Goal: Information Seeking & Learning: Check status

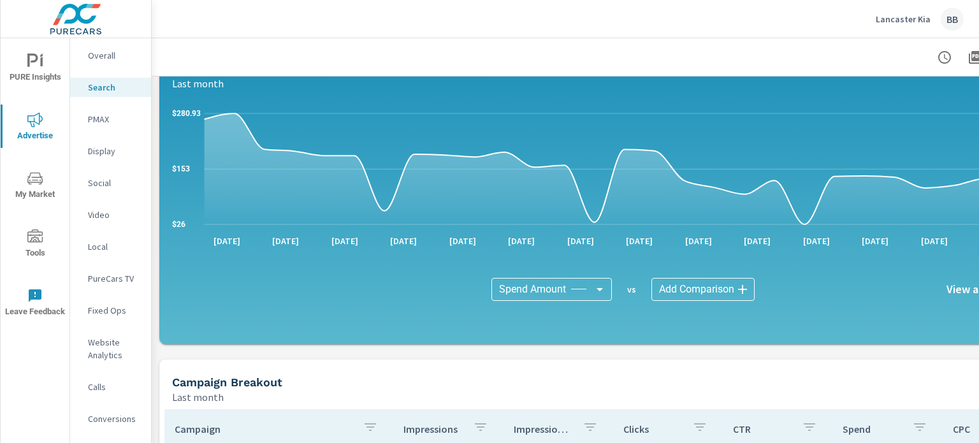
scroll to position [666, 0]
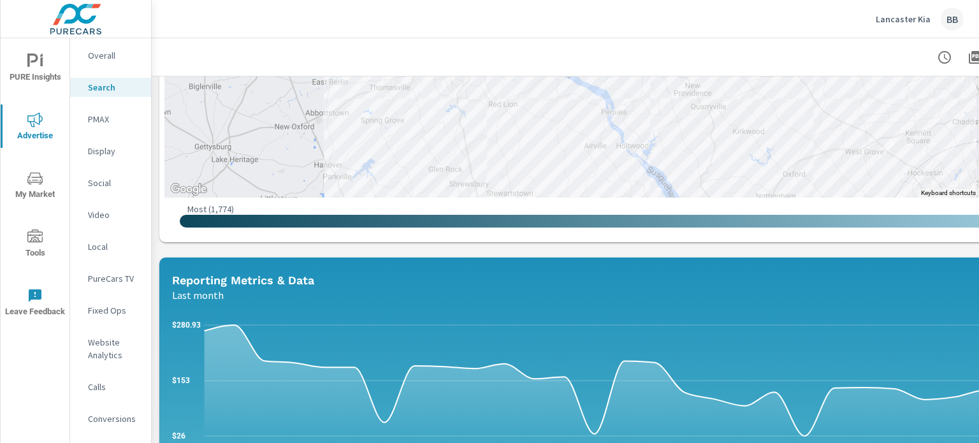
scroll to position [201, 0]
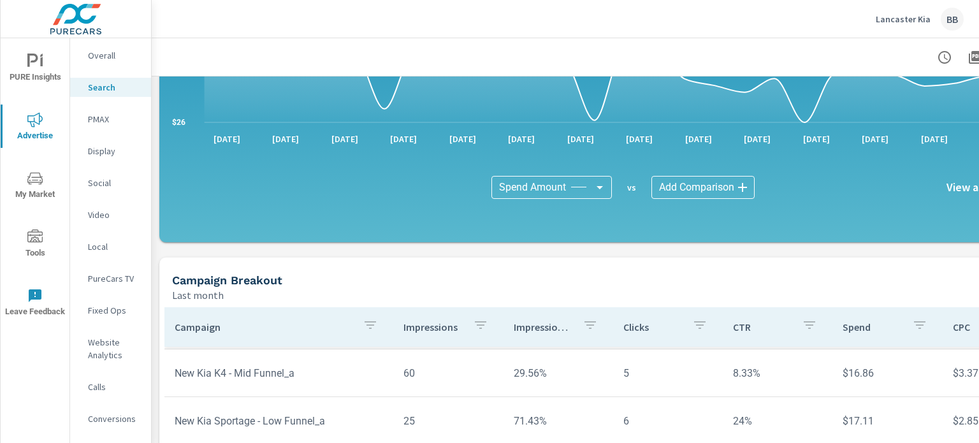
scroll to position [1002, 0]
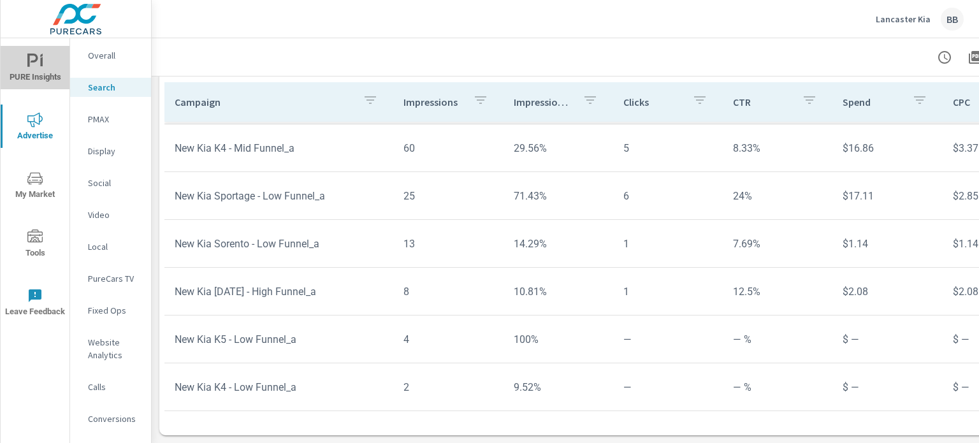
click at [24, 66] on span "PURE Insights" at bounding box center [34, 69] width 61 height 31
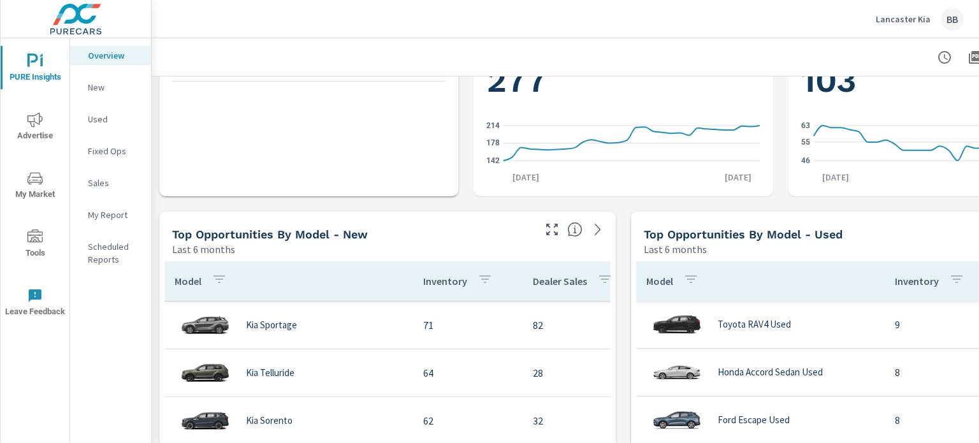
scroll to position [711, 0]
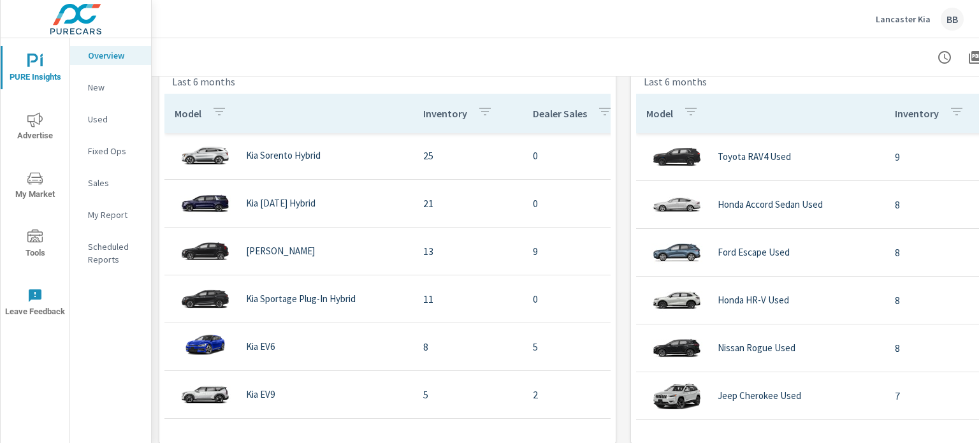
scroll to position [884, 0]
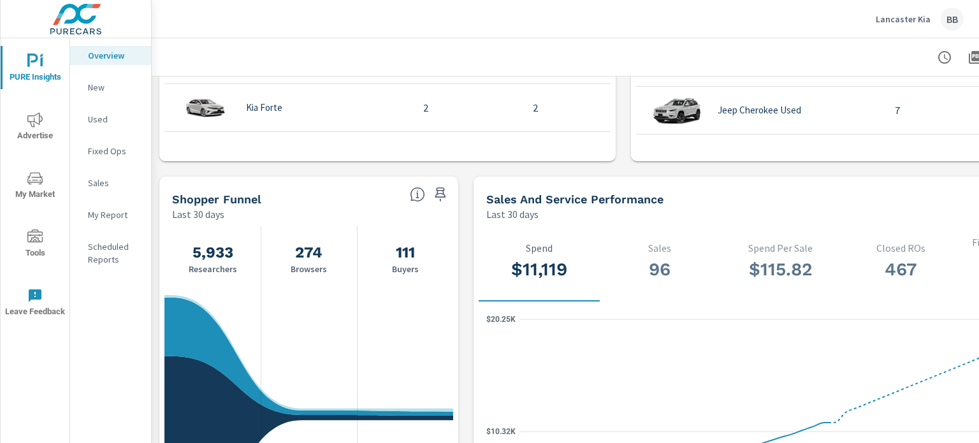
scroll to position [1161, 0]
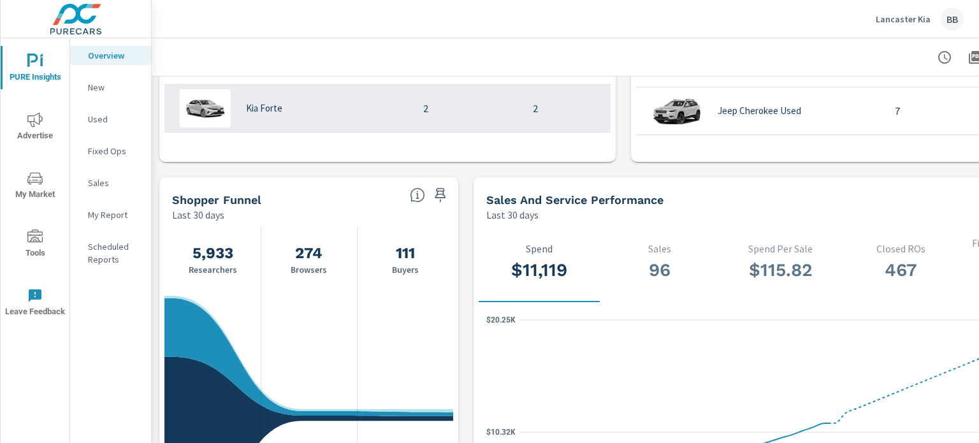
click at [477, 106] on td "2" at bounding box center [468, 109] width 110 height 36
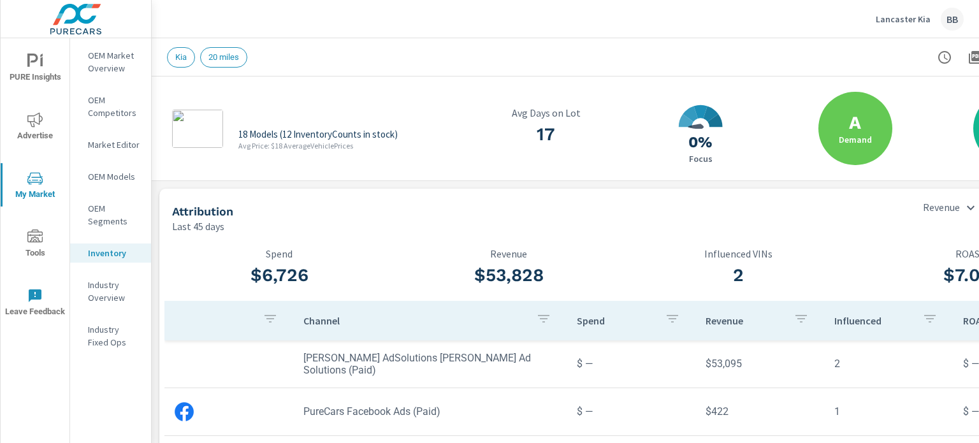
click at [20, 59] on span "PURE Insights" at bounding box center [34, 69] width 61 height 31
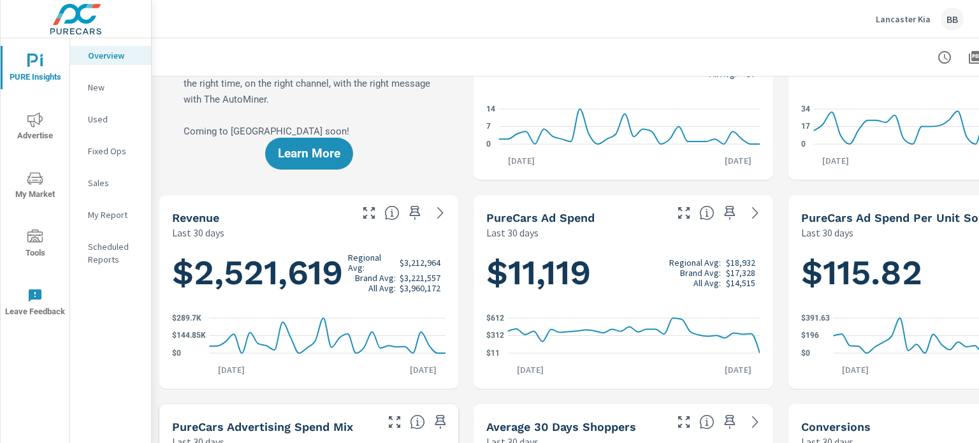
scroll to position [98, 0]
